Goal: Task Accomplishment & Management: Complete application form

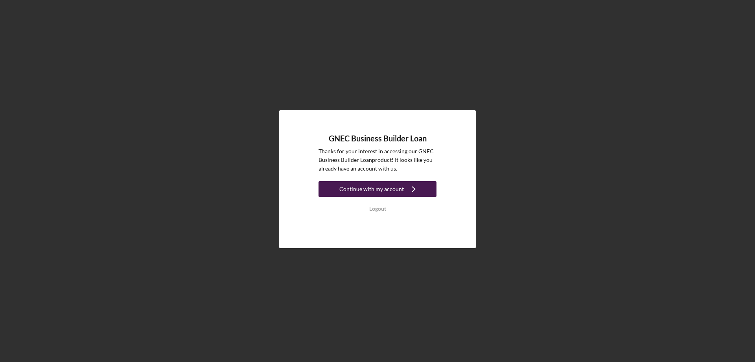
click at [354, 185] on div "Continue with my account" at bounding box center [372, 189] width 65 height 16
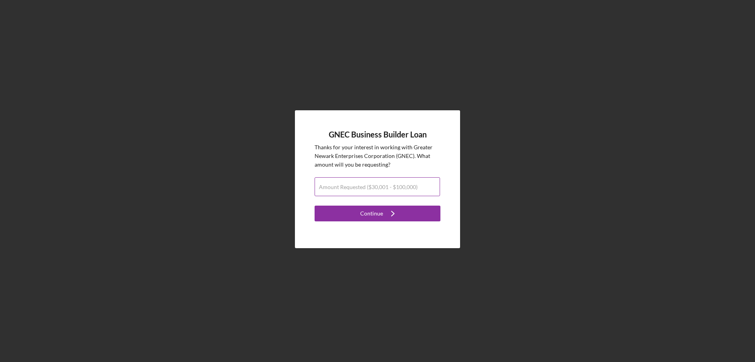
click at [354, 186] on label "Amount Requested ($30,001 - $100,000)" at bounding box center [368, 187] width 99 height 6
click at [354, 186] on input "Amount Requested ($30,001 - $100,000)" at bounding box center [377, 186] width 125 height 19
type input "$100,000"
click at [368, 208] on div "Continue" at bounding box center [371, 213] width 23 height 16
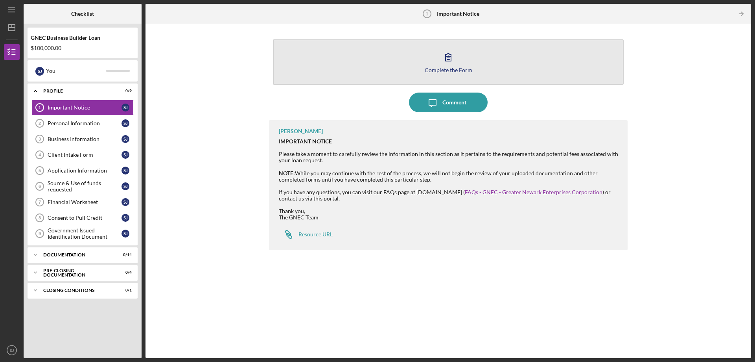
click at [448, 70] on div "Complete the Form" at bounding box center [449, 70] width 48 height 6
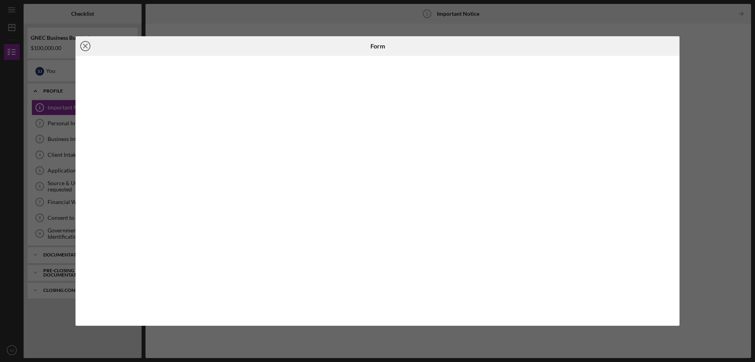
click at [84, 45] on icon "Icon/Close" at bounding box center [86, 46] width 20 height 20
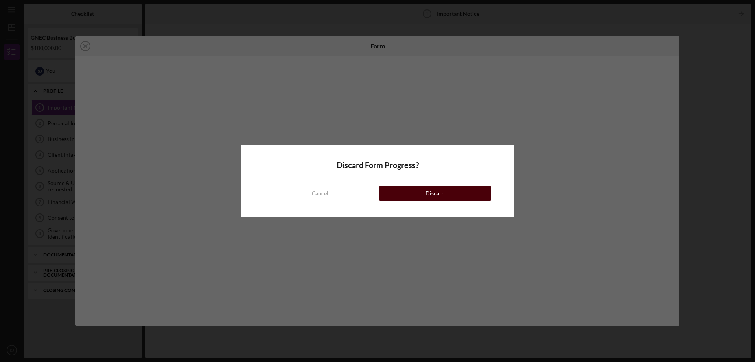
click at [395, 190] on button "Discard" at bounding box center [435, 193] width 111 height 16
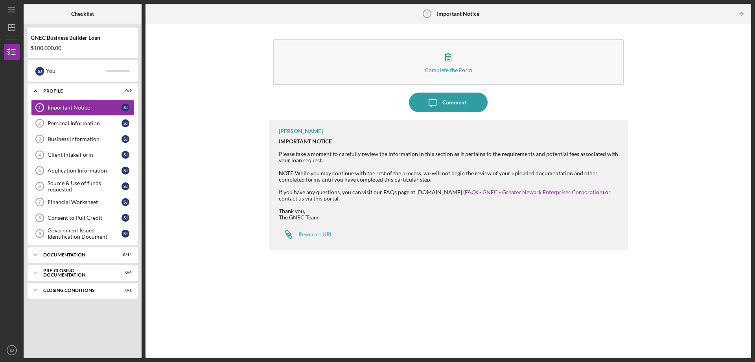
click at [71, 106] on div "Important Notice" at bounding box center [85, 107] width 74 height 6
click at [74, 124] on div "Personal Information" at bounding box center [85, 123] width 74 height 6
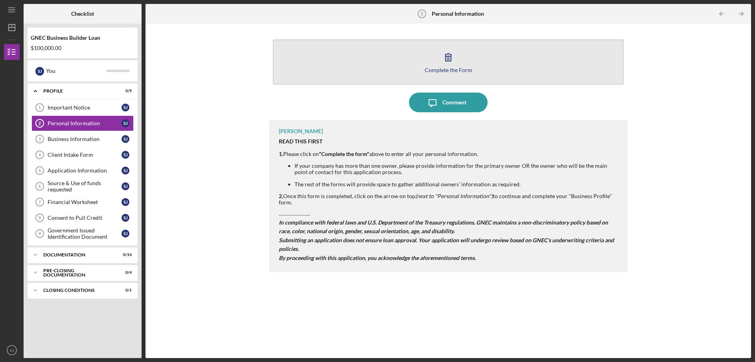
click at [449, 69] on div "Complete the Form" at bounding box center [449, 70] width 48 height 6
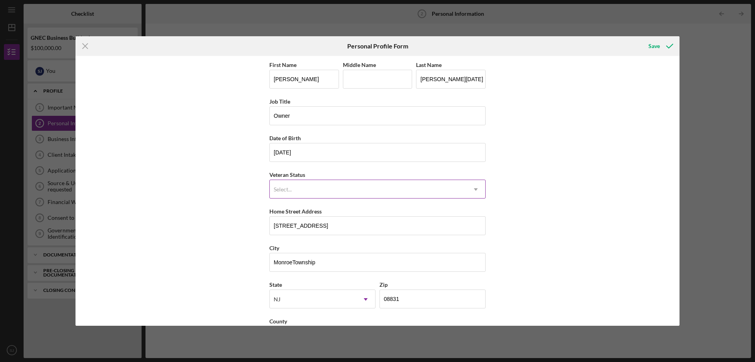
scroll to position [31, 0]
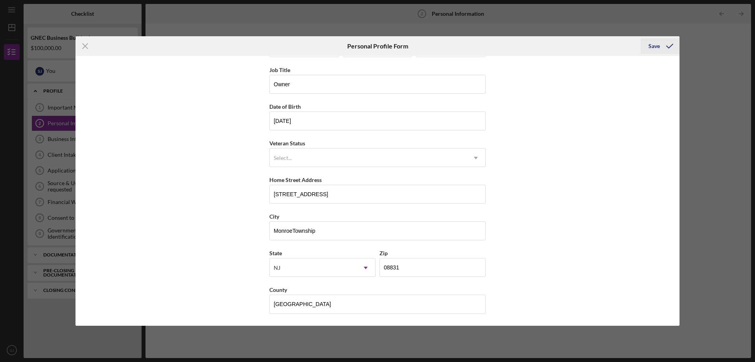
click at [668, 49] on icon "submit" at bounding box center [670, 46] width 20 height 20
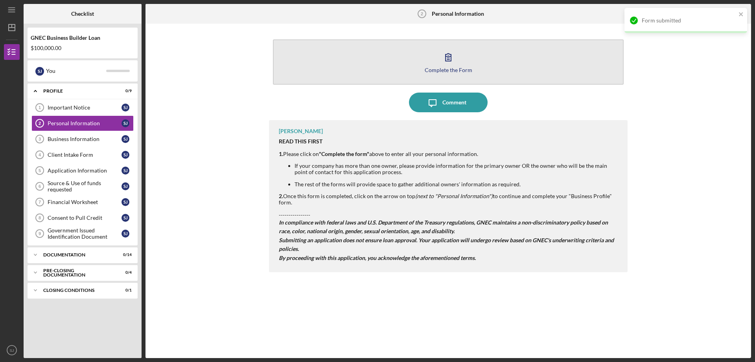
click at [447, 57] on icon "button" at bounding box center [449, 57] width 20 height 20
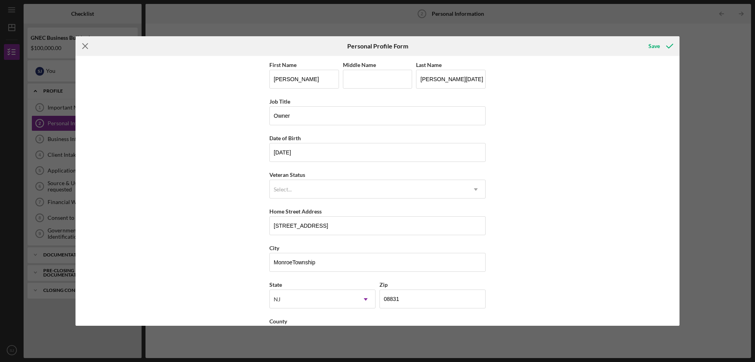
click at [89, 44] on icon "Icon/Menu Close" at bounding box center [86, 46] width 20 height 20
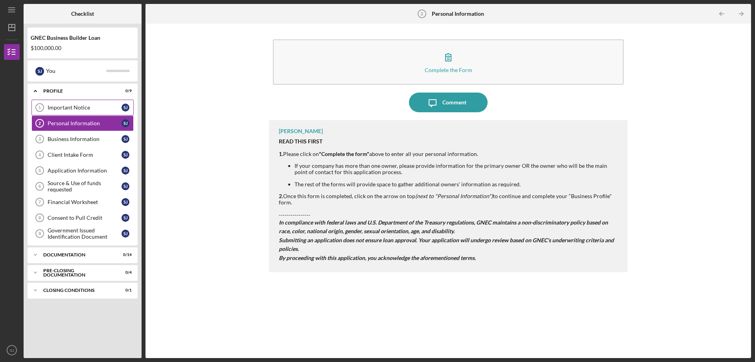
click at [72, 107] on div "Important Notice" at bounding box center [85, 107] width 74 height 6
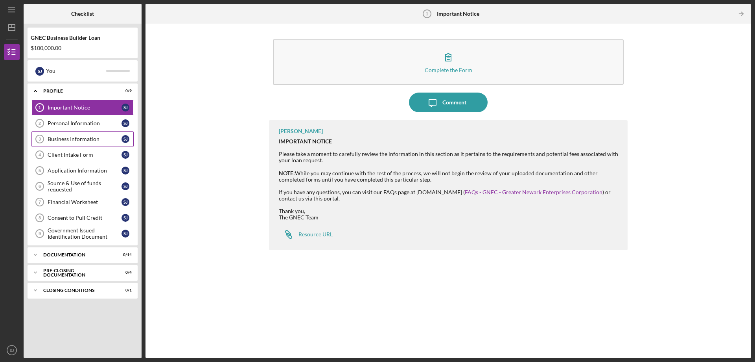
click at [73, 139] on div "Business Information" at bounding box center [85, 139] width 74 height 6
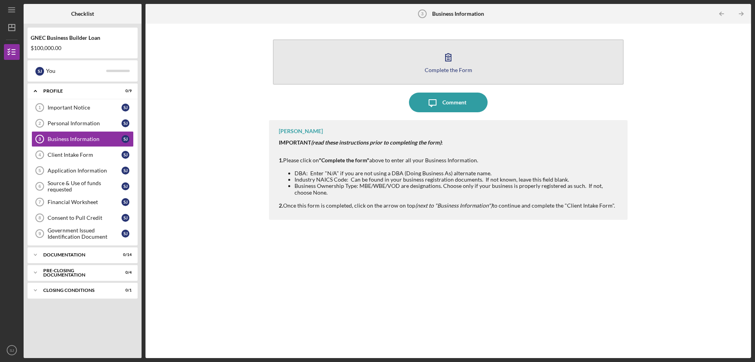
click at [455, 65] on icon "button" at bounding box center [449, 57] width 20 height 20
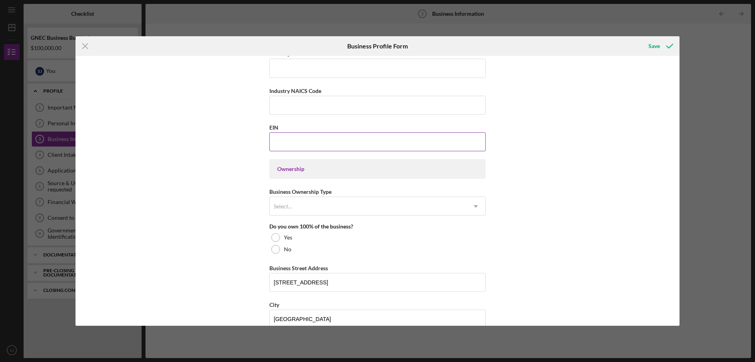
scroll to position [275, 0]
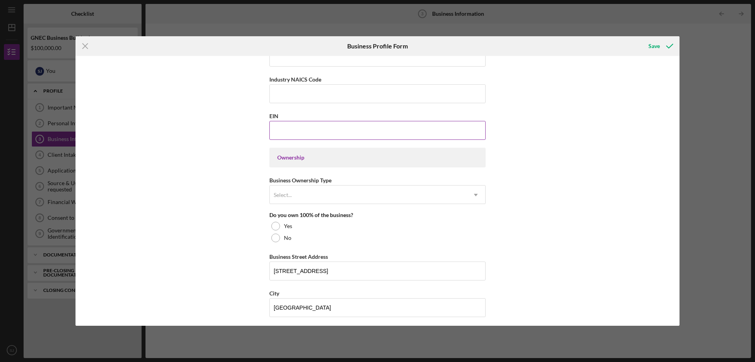
click at [313, 137] on input "EIN" at bounding box center [377, 130] width 216 height 19
type input "[US_EMPLOYER_IDENTIFICATION_NUMBER]"
click at [314, 153] on div "Ownership" at bounding box center [377, 158] width 216 height 20
click at [314, 187] on div "Select..." at bounding box center [368, 195] width 197 height 18
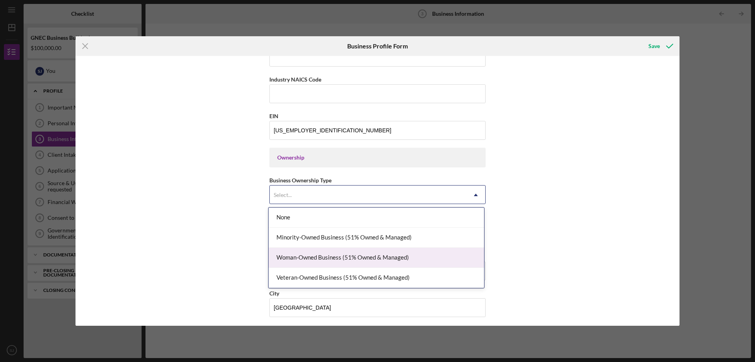
click at [332, 255] on div "Woman-Owned Business (51% Owned & Managed)" at bounding box center [377, 257] width 216 height 20
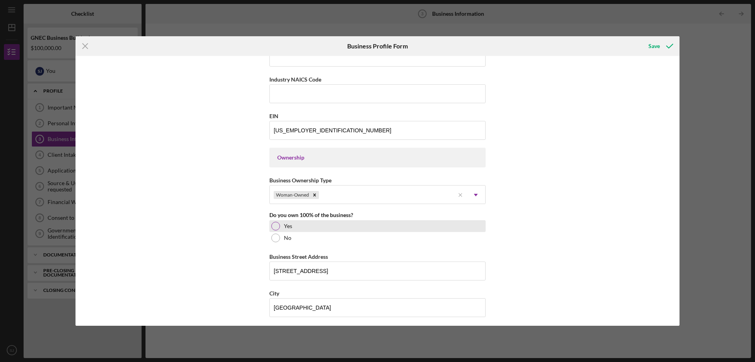
click at [276, 223] on div at bounding box center [275, 225] width 9 height 9
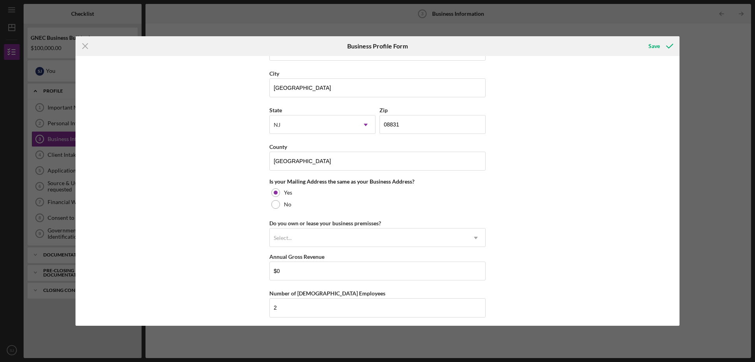
scroll to position [511, 0]
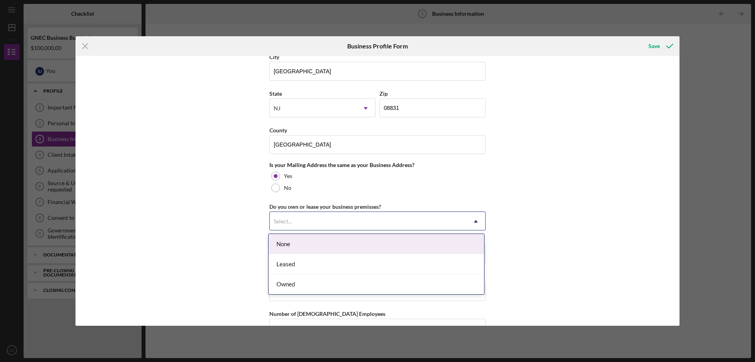
click at [299, 220] on div "Select..." at bounding box center [368, 221] width 197 height 18
click at [297, 242] on div "None" at bounding box center [377, 244] width 216 height 20
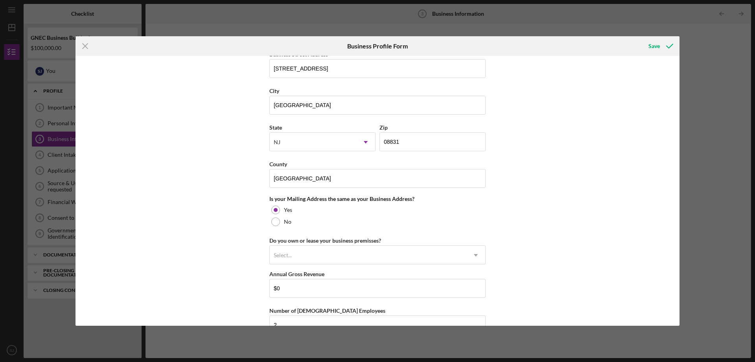
scroll to position [456, 0]
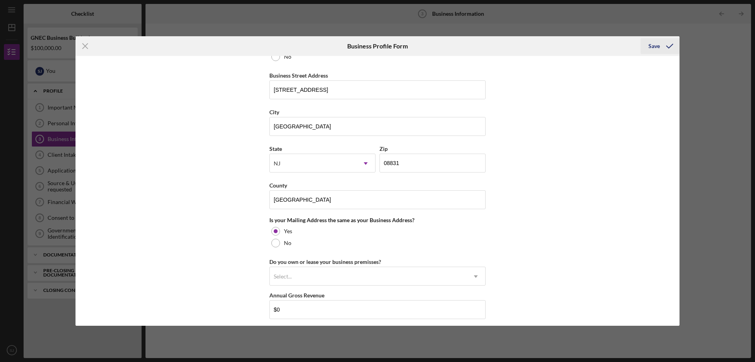
click at [670, 48] on icon "submit" at bounding box center [670, 46] width 20 height 20
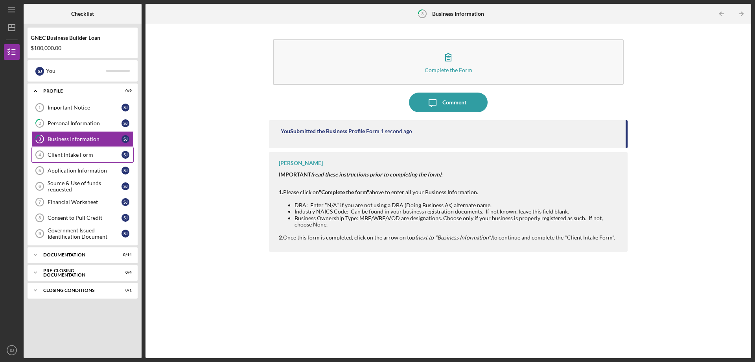
click at [70, 151] on div "Client Intake Form" at bounding box center [85, 154] width 74 height 6
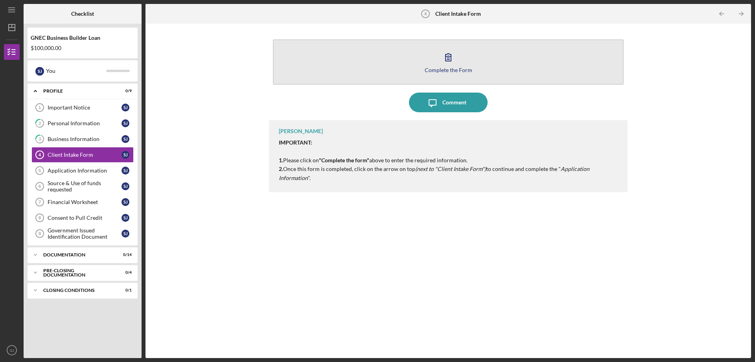
click at [462, 65] on button "Complete the Form Form" at bounding box center [448, 61] width 351 height 45
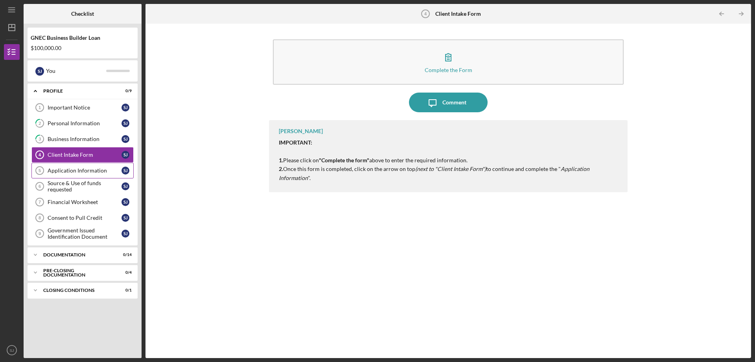
click at [70, 168] on div "Application Information" at bounding box center [85, 170] width 74 height 6
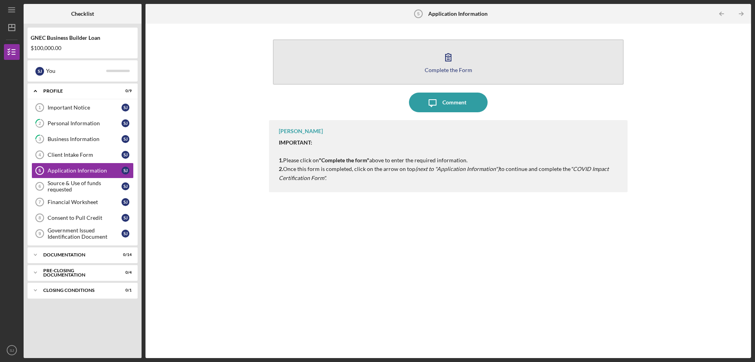
click at [439, 59] on button "Complete the Form Form" at bounding box center [448, 61] width 351 height 45
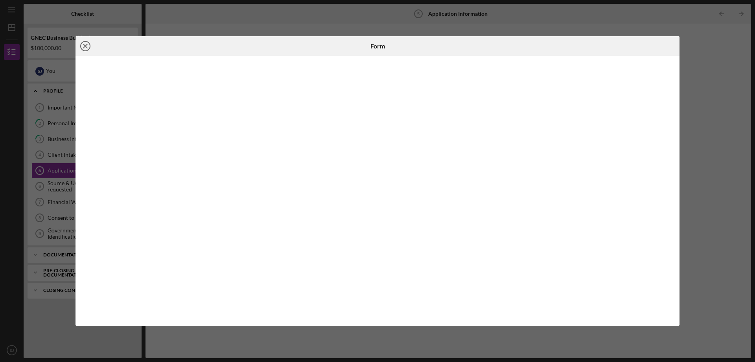
click at [84, 45] on icon "Icon/Close" at bounding box center [86, 46] width 20 height 20
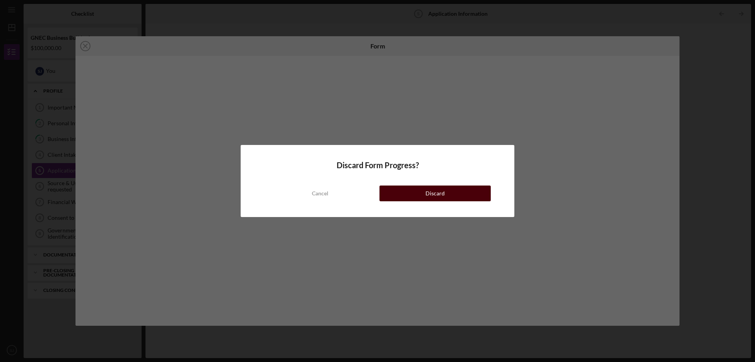
click at [392, 189] on button "Discard" at bounding box center [435, 193] width 111 height 16
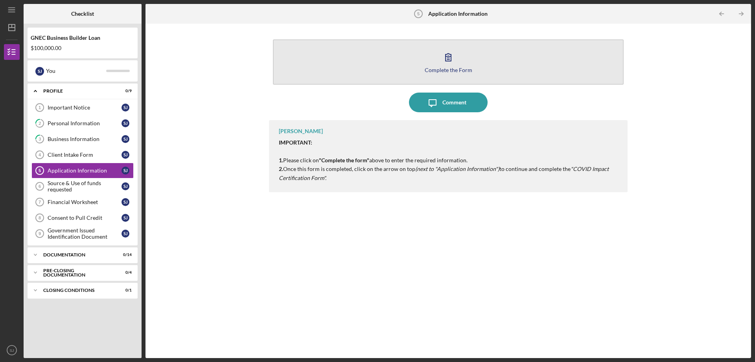
click at [443, 62] on icon "button" at bounding box center [449, 57] width 20 height 20
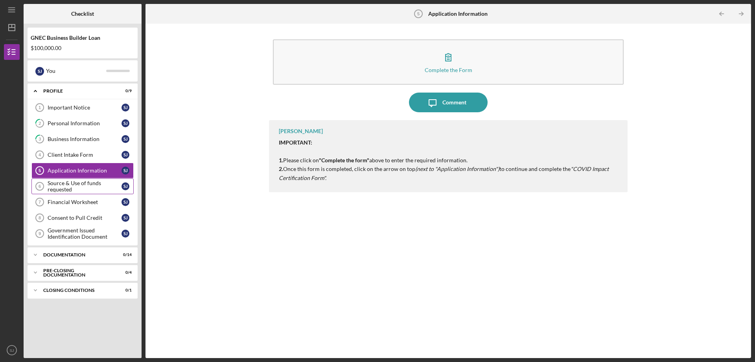
click at [65, 183] on div "Source & Use of funds requested" at bounding box center [85, 186] width 74 height 13
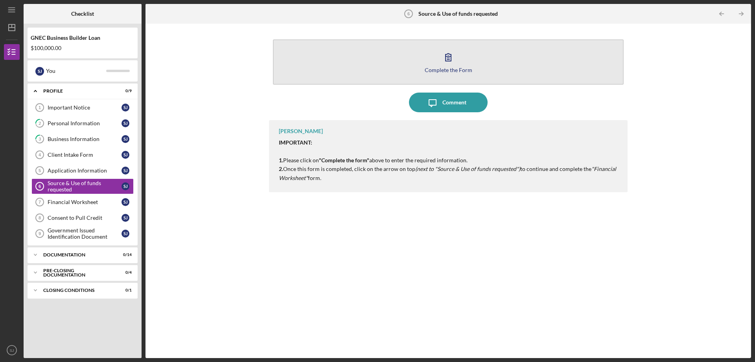
click at [449, 68] on div "Complete the Form" at bounding box center [449, 70] width 48 height 6
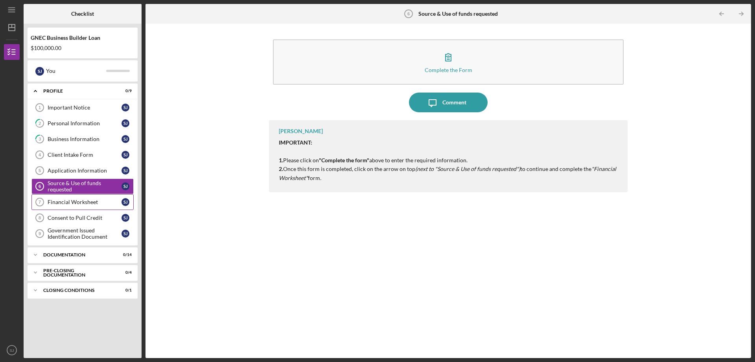
click at [54, 203] on div "Financial Worksheet" at bounding box center [85, 202] width 74 height 6
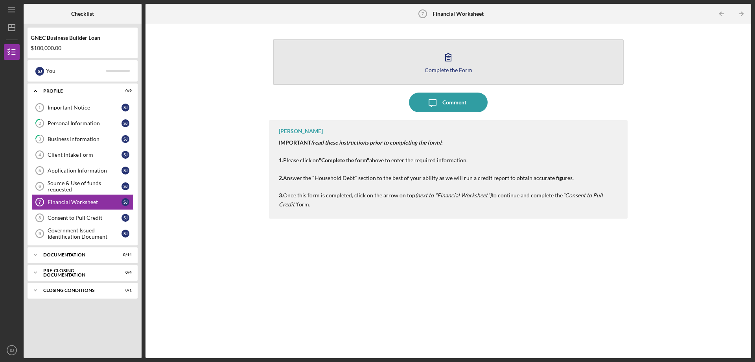
click at [448, 61] on icon "button" at bounding box center [449, 57] width 6 height 7
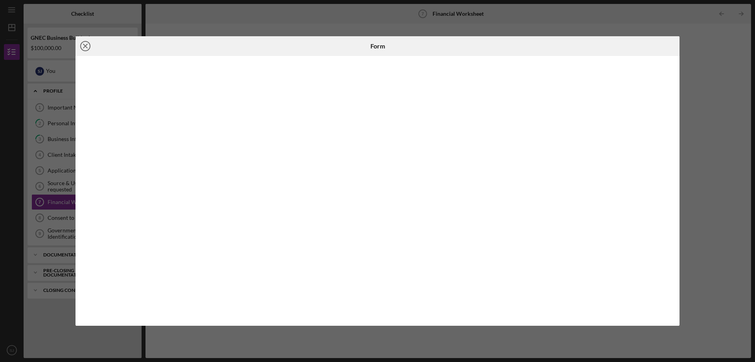
click at [90, 46] on circle at bounding box center [85, 45] width 9 height 9
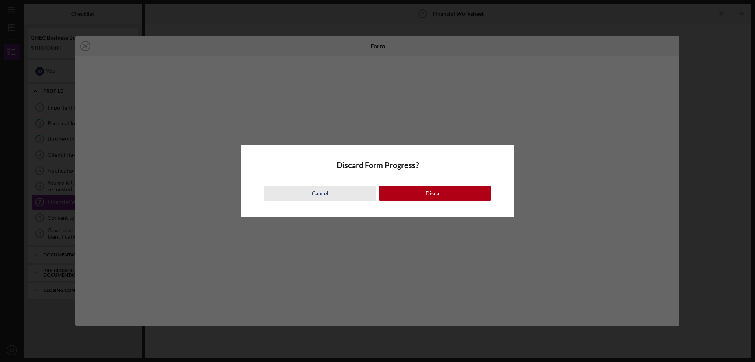
click at [322, 193] on div "Cancel" at bounding box center [320, 193] width 17 height 16
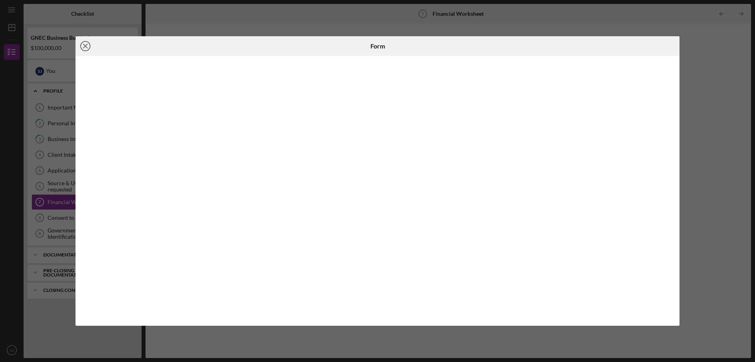
click at [90, 46] on icon "Icon/Close" at bounding box center [86, 46] width 20 height 20
